Goal: Transaction & Acquisition: Purchase product/service

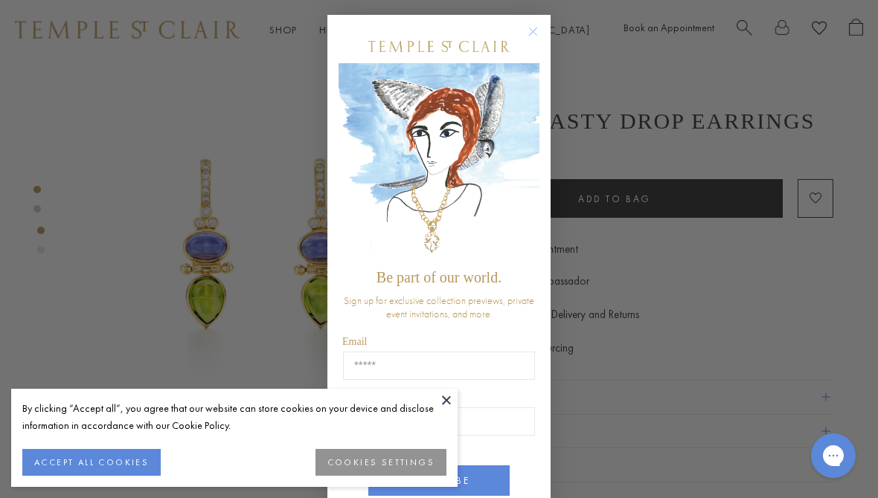
type input "**********"
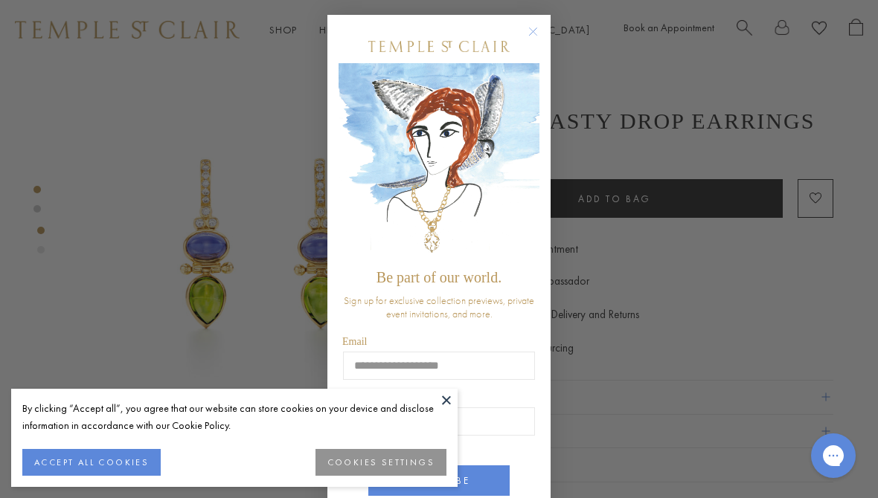
click at [438, 407] on button at bounding box center [446, 400] width 22 height 22
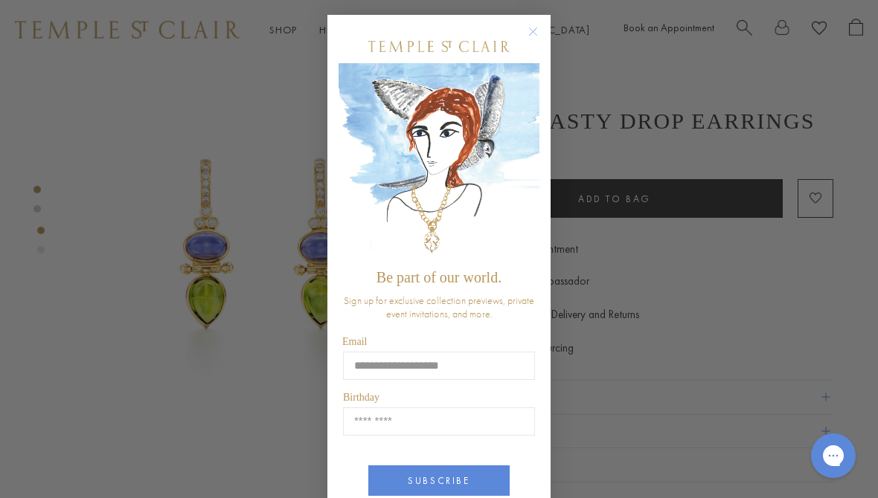
click at [530, 33] on circle "Close dialog" at bounding box center [534, 32] width 18 height 18
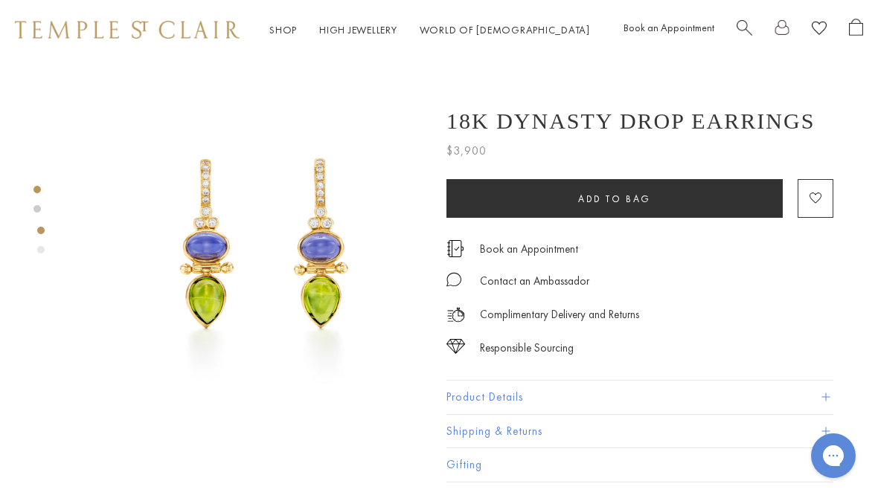
click at [461, 396] on button "Product Details" at bounding box center [639, 397] width 387 height 33
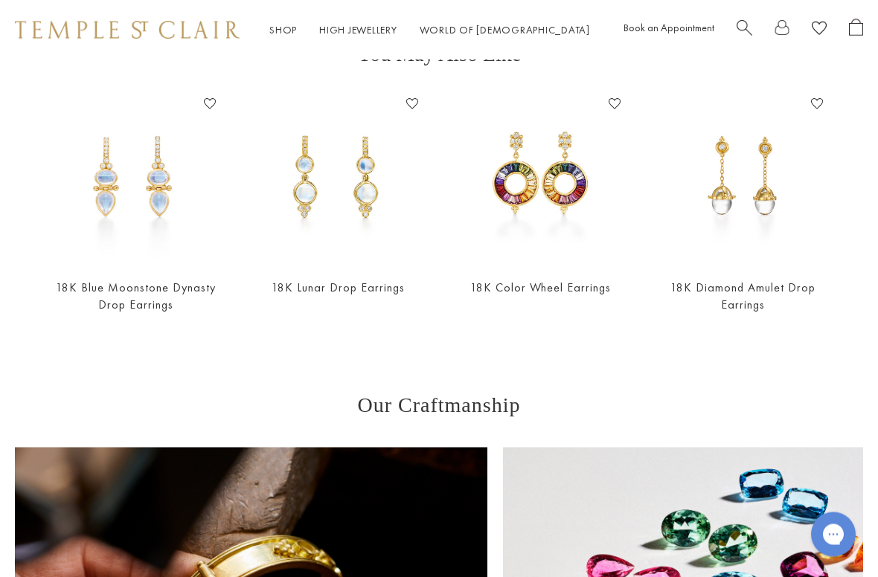
scroll to position [809, 0]
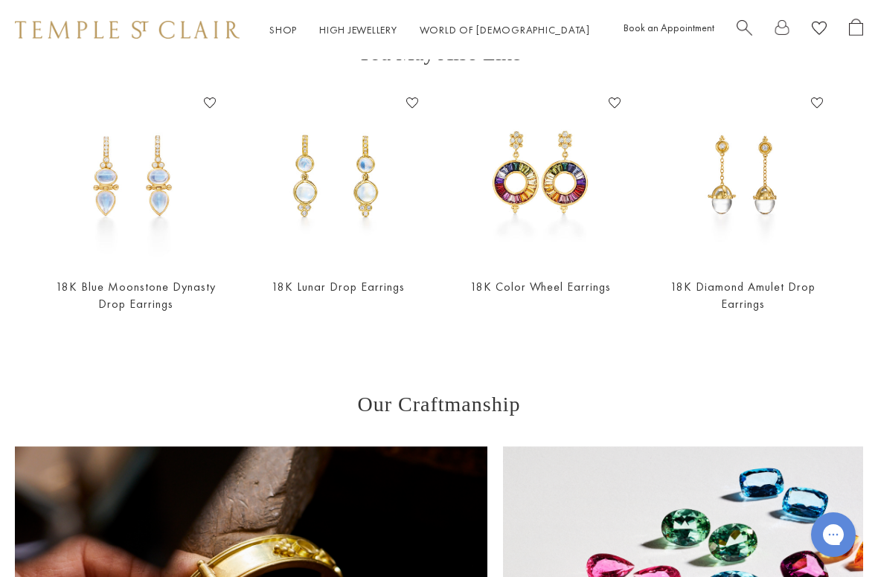
click at [94, 190] on img at bounding box center [135, 178] width 173 height 173
